Goal: Browse casually

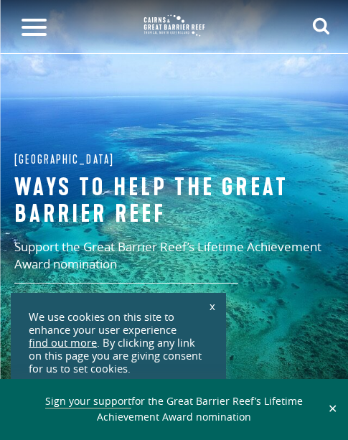
click at [172, 22] on img at bounding box center [175, 25] width 72 height 32
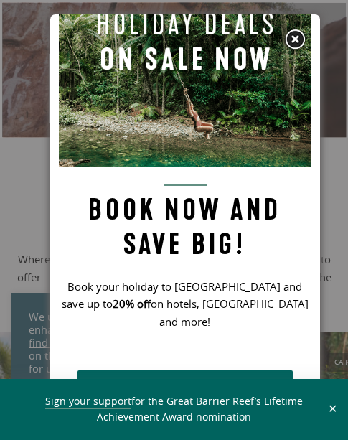
scroll to position [1149, 0]
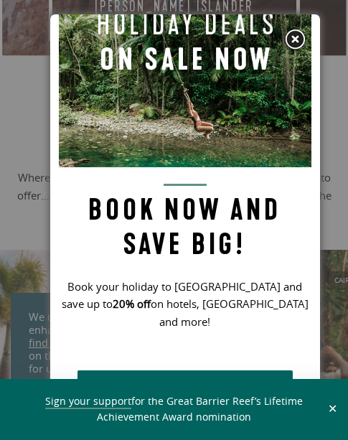
click at [292, 38] on img at bounding box center [295, 40] width 22 height 22
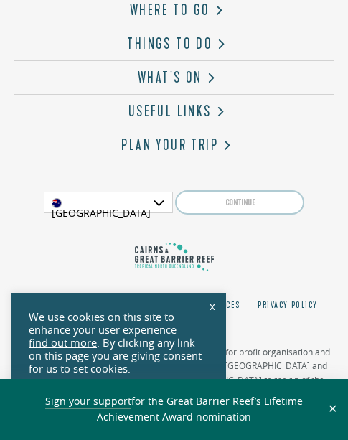
scroll to position [4361, 0]
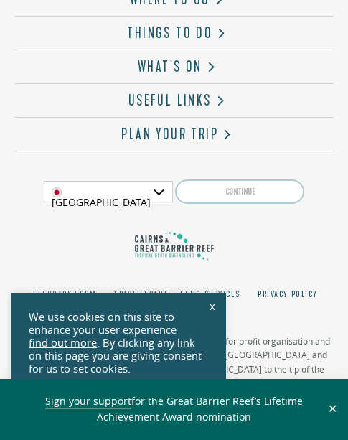
scroll to position [4361, 0]
